Goal: Information Seeking & Learning: Check status

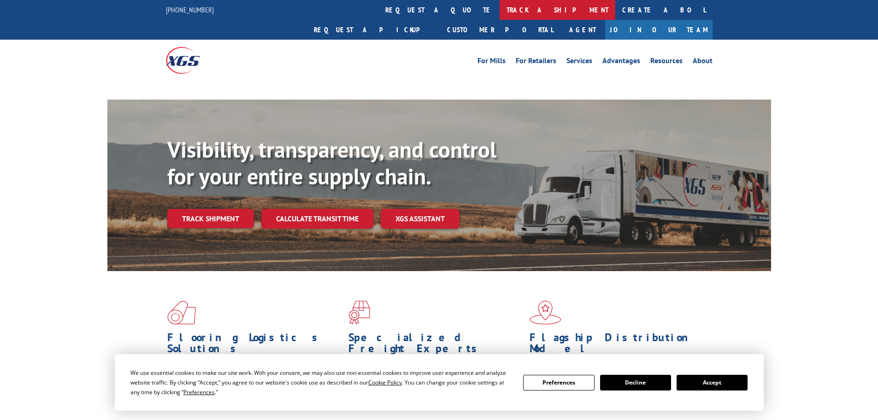
click at [499, 9] on link "track a shipment" at bounding box center [557, 10] width 116 height 20
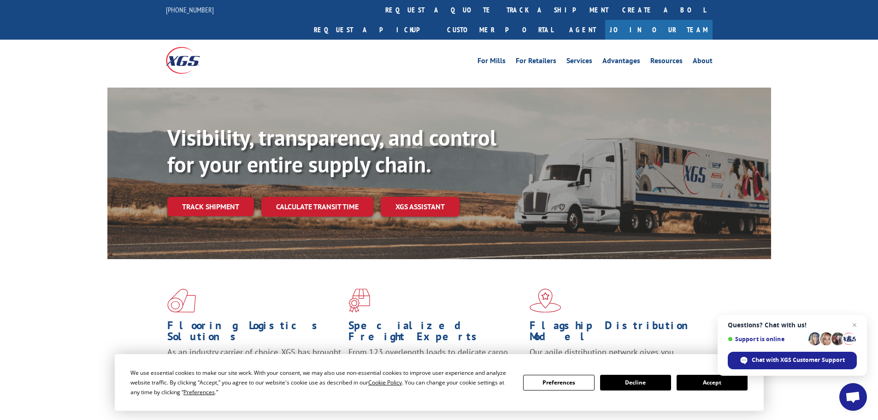
click at [700, 378] on button "Accept" at bounding box center [711, 383] width 71 height 16
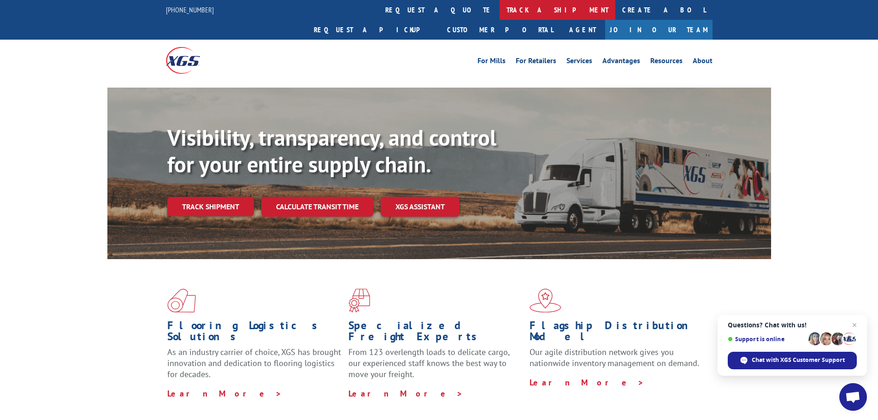
click at [499, 5] on link "track a shipment" at bounding box center [557, 10] width 116 height 20
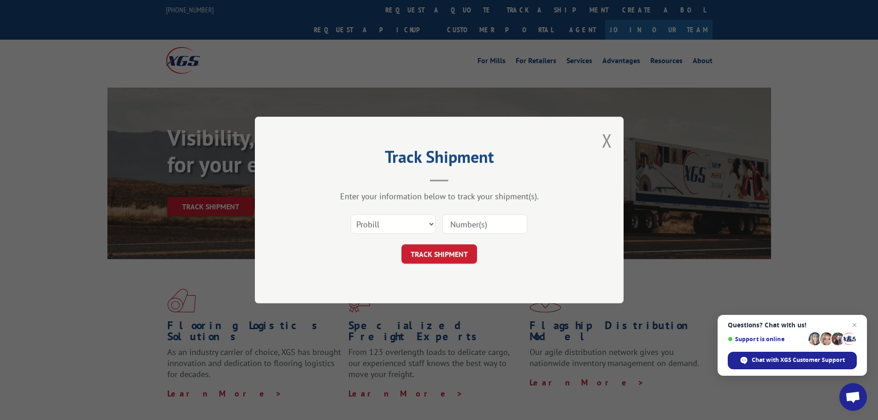
paste input "17227339"
type input "17227339"
click at [451, 244] on form "Select category... Probill BOL PO 17227339 TRACK SHIPMENT" at bounding box center [439, 236] width 276 height 55
click at [457, 252] on button "TRACK SHIPMENT" at bounding box center [439, 253] width 76 height 19
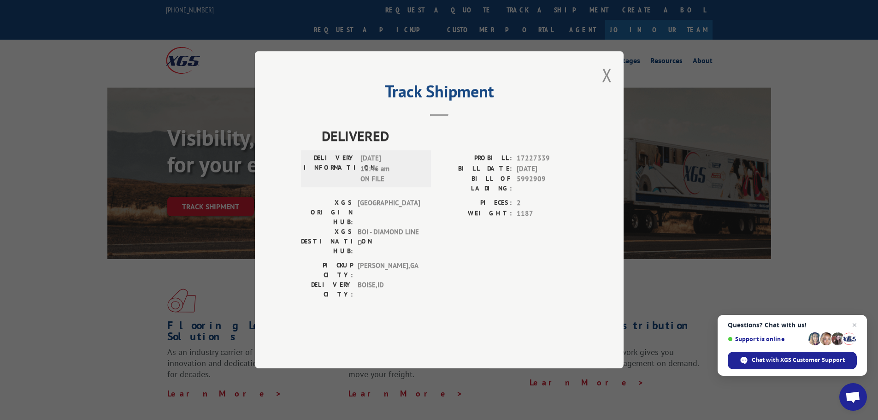
click at [614, 102] on div "Track Shipment DELIVERED DELIVERY INFORMATION: [DATE] 10:46 am ON FILE PROBILL:…" at bounding box center [439, 209] width 369 height 317
click at [609, 87] on button "Close modal" at bounding box center [607, 75] width 10 height 24
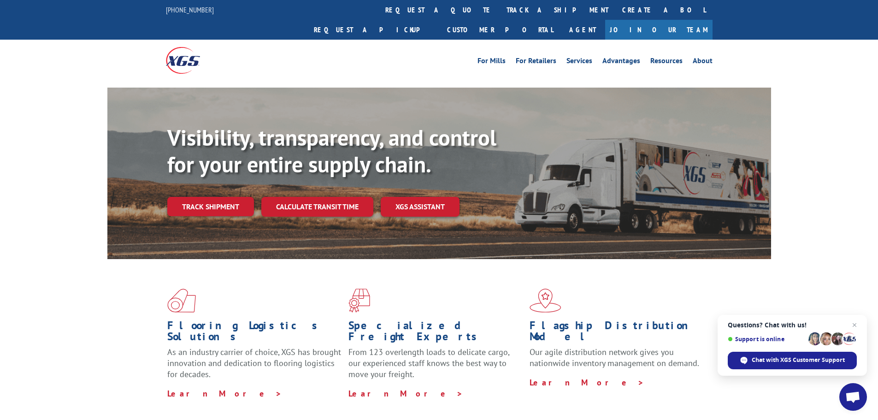
drag, startPoint x: 397, startPoint y: 9, endPoint x: 391, endPoint y: 10, distance: 6.1
click at [499, 8] on link "track a shipment" at bounding box center [557, 10] width 116 height 20
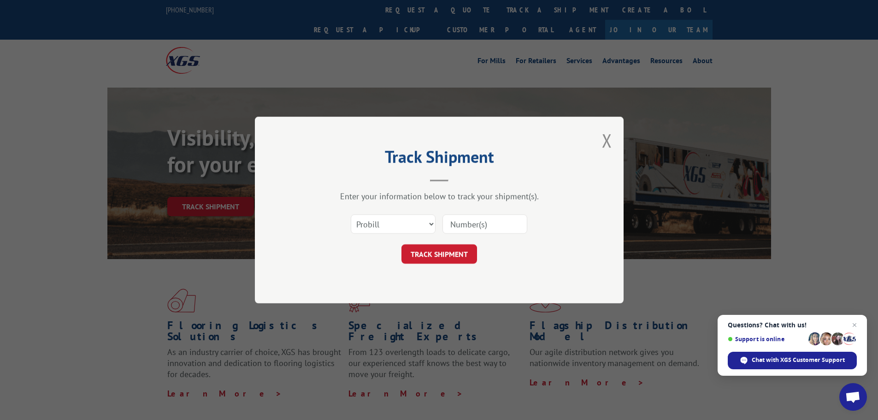
paste input "17227237"
type input "17227237"
click at [445, 235] on div "Select category... Probill BOL PO 17227237" at bounding box center [439, 224] width 276 height 30
click at [428, 250] on button "TRACK SHIPMENT" at bounding box center [439, 253] width 76 height 19
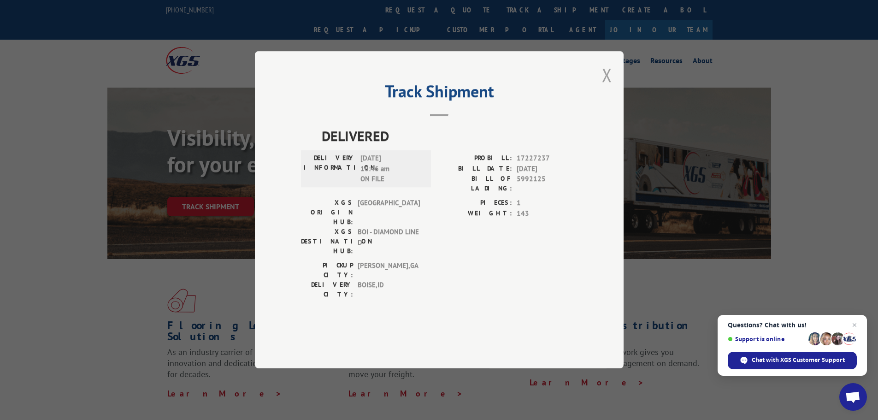
click at [611, 87] on button "Close modal" at bounding box center [607, 75] width 10 height 24
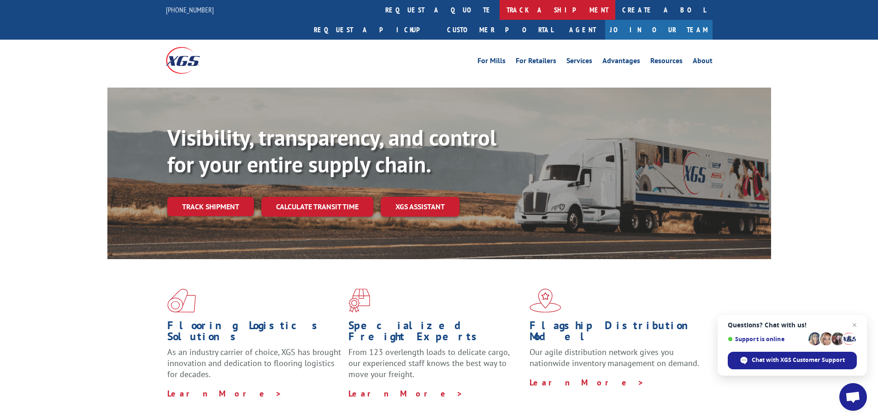
click at [499, 4] on link "track a shipment" at bounding box center [557, 10] width 116 height 20
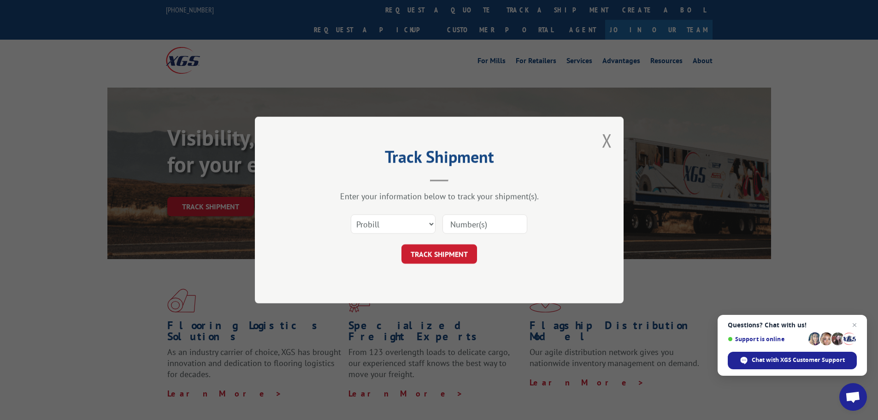
paste input "17227077"
type input "17227077"
click at [440, 251] on button "TRACK SHIPMENT" at bounding box center [439, 253] width 76 height 19
